Goal: Complete application form

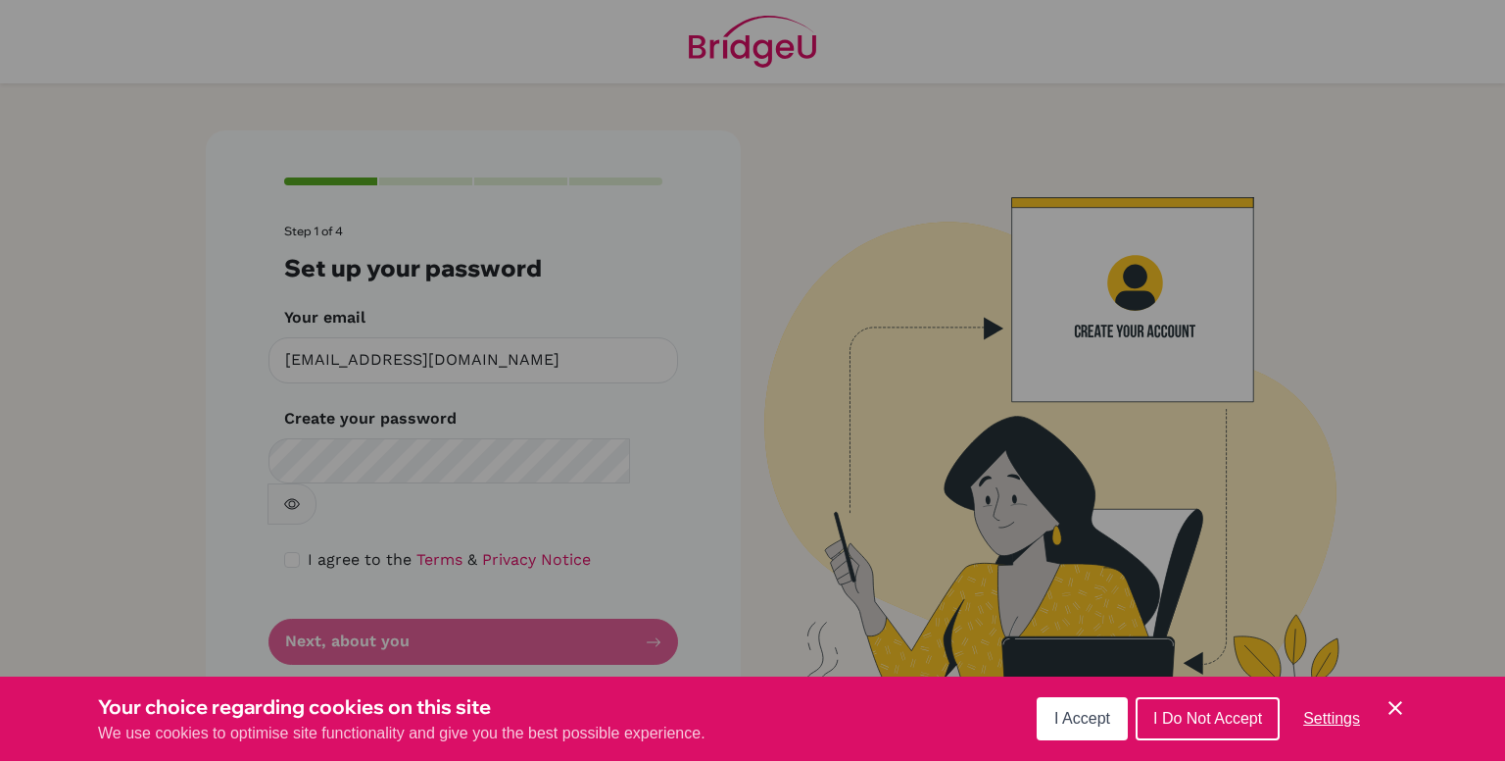
click at [1121, 718] on button "I Accept" at bounding box center [1082, 718] width 91 height 43
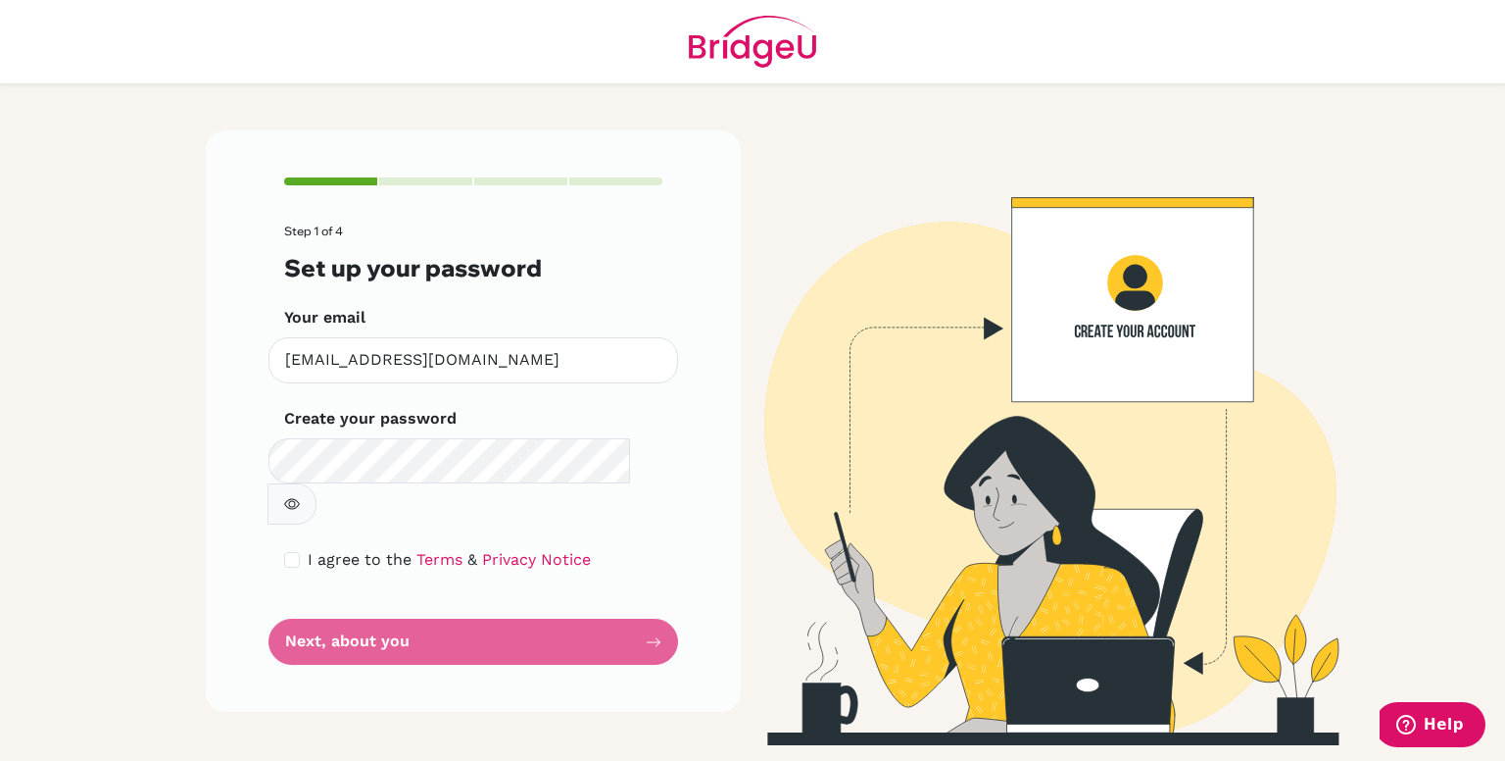
click at [300, 496] on icon "button" at bounding box center [292, 504] width 16 height 16
click at [298, 498] on icon "button" at bounding box center [291, 504] width 14 height 13
click at [317, 483] on button "button" at bounding box center [292, 503] width 49 height 41
click at [318, 550] on span "I agree to the" at bounding box center [360, 559] width 104 height 19
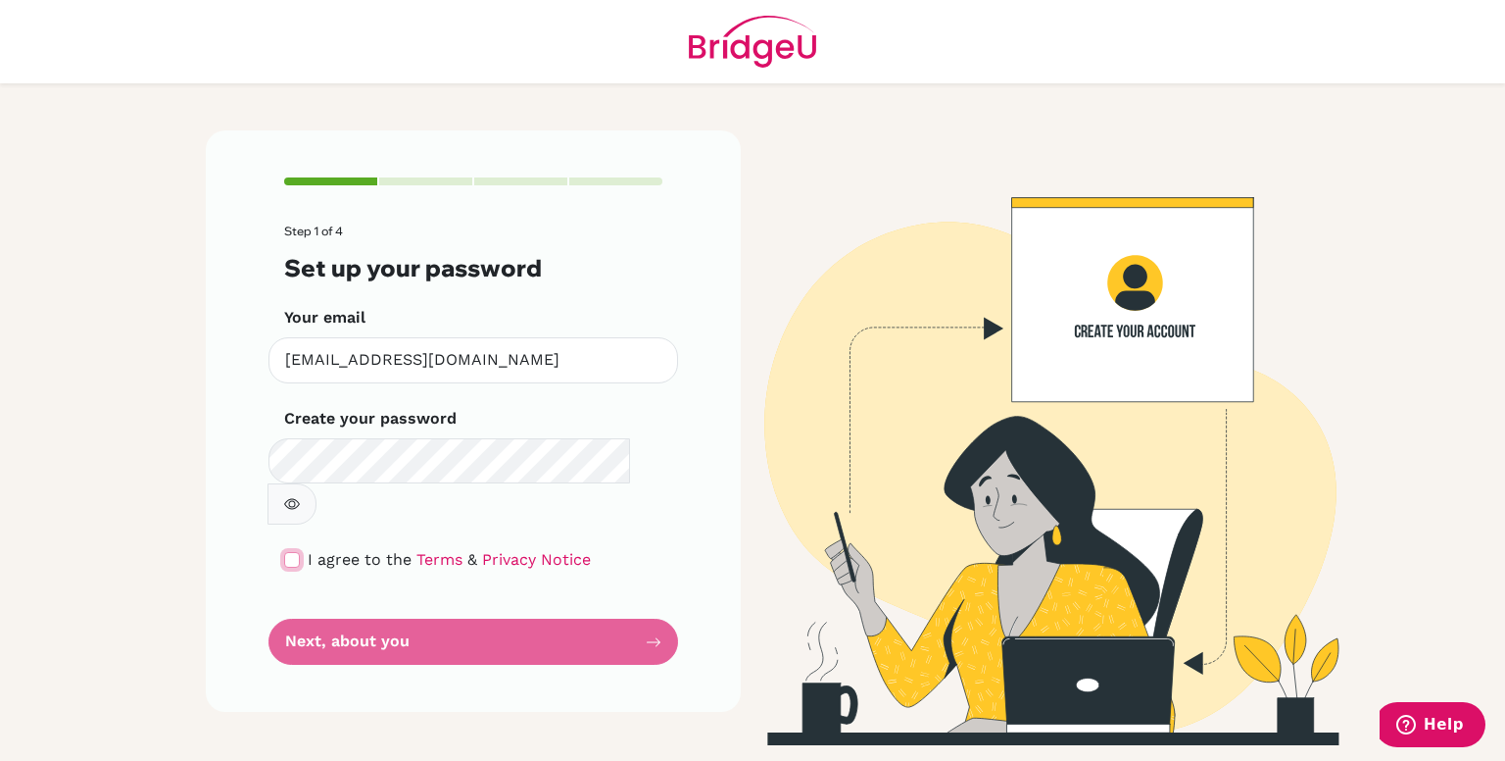
click at [298, 552] on input "checkbox" at bounding box center [292, 560] width 16 height 16
checkbox input "true"
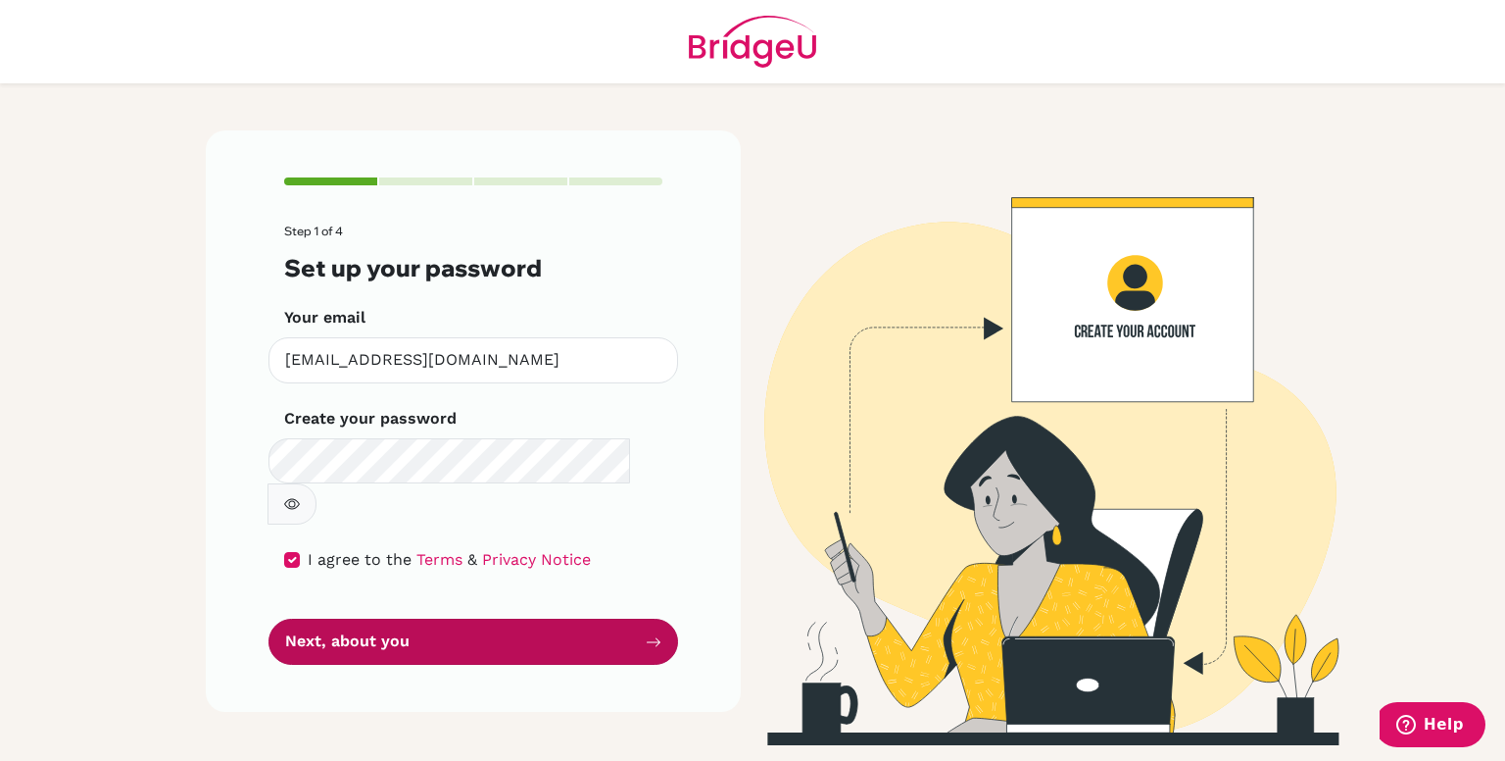
click at [324, 618] on button "Next, about you" at bounding box center [474, 641] width 410 height 46
